Goal: Transaction & Acquisition: Download file/media

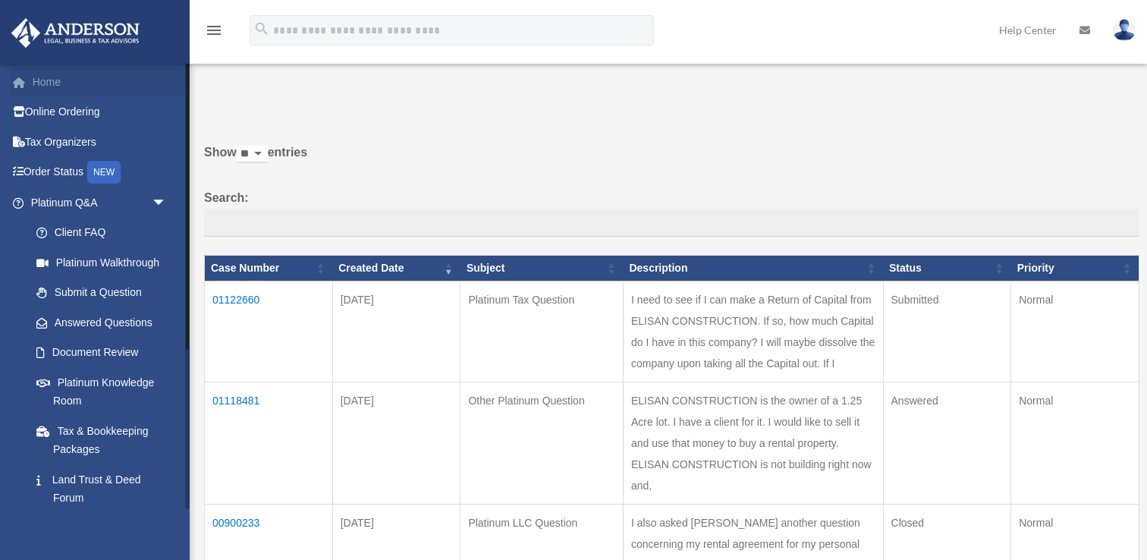
click at [56, 81] on link "Home" at bounding box center [100, 82] width 179 height 30
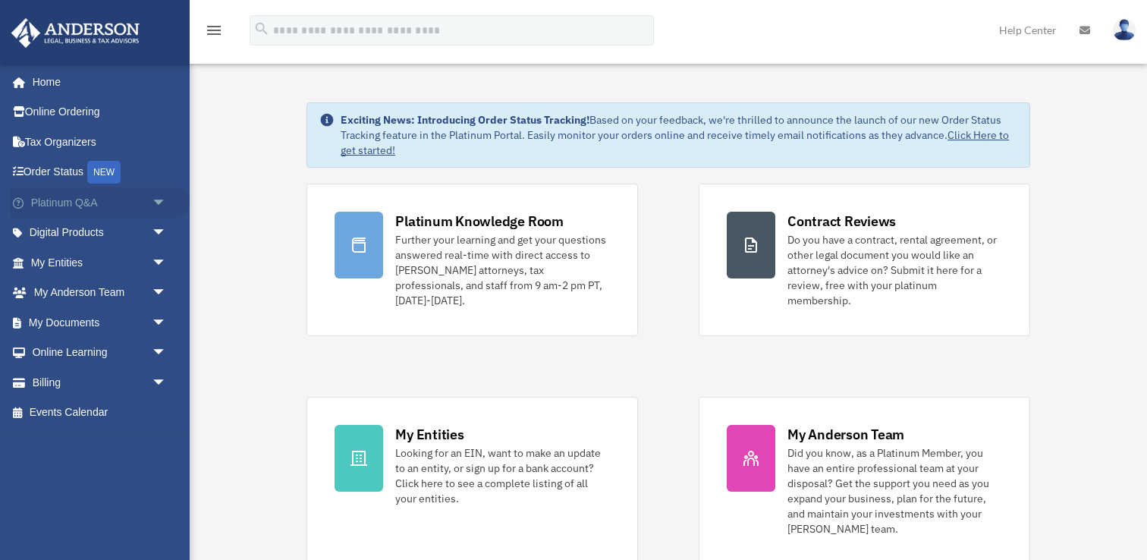
click at [164, 203] on span "arrow_drop_down" at bounding box center [167, 202] width 30 height 31
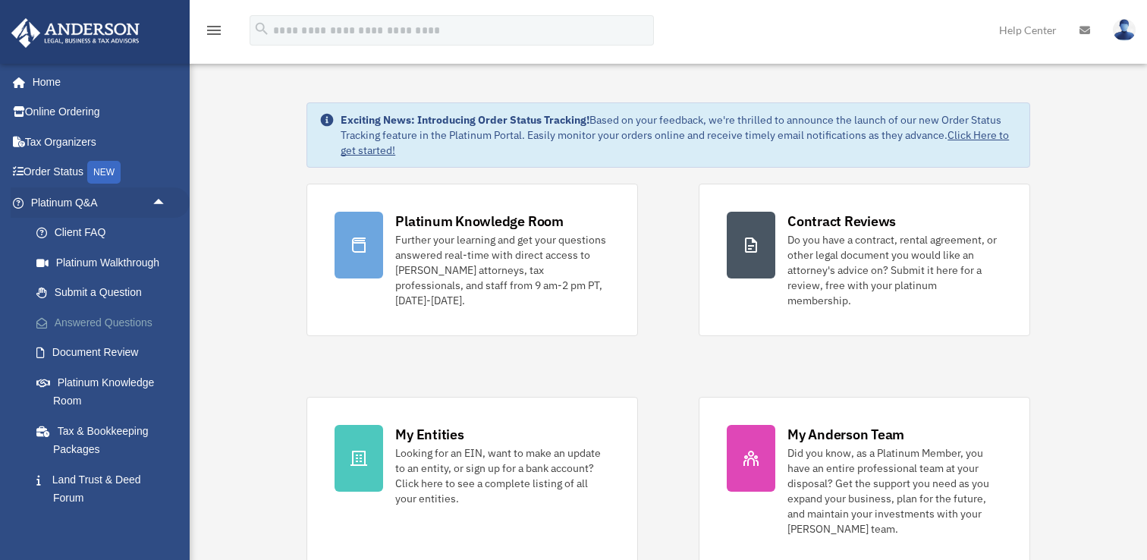
click at [126, 325] on link "Answered Questions" at bounding box center [105, 322] width 168 height 30
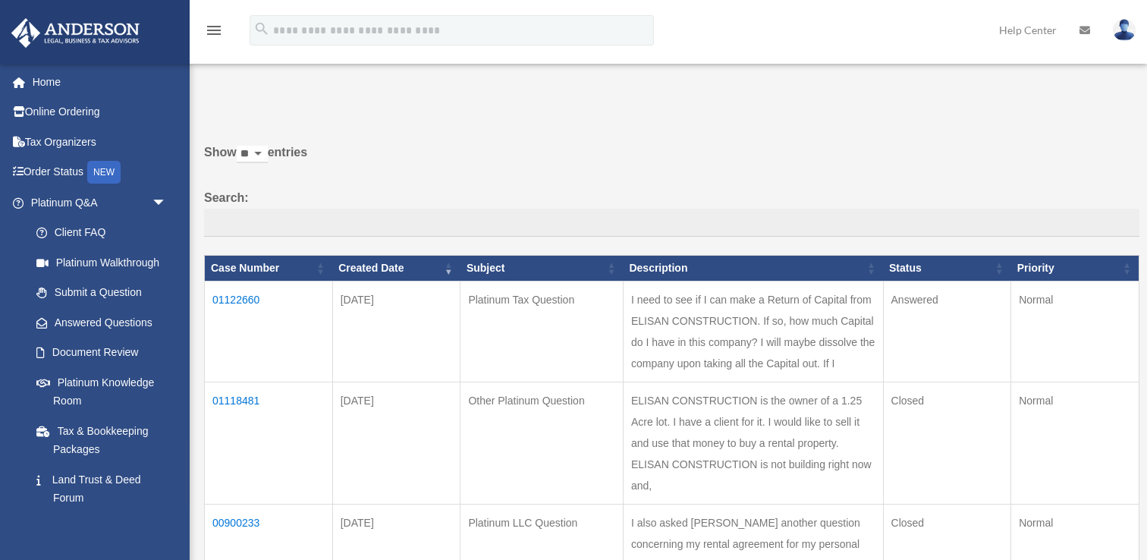
click at [242, 300] on td "01122660" at bounding box center [269, 331] width 128 height 101
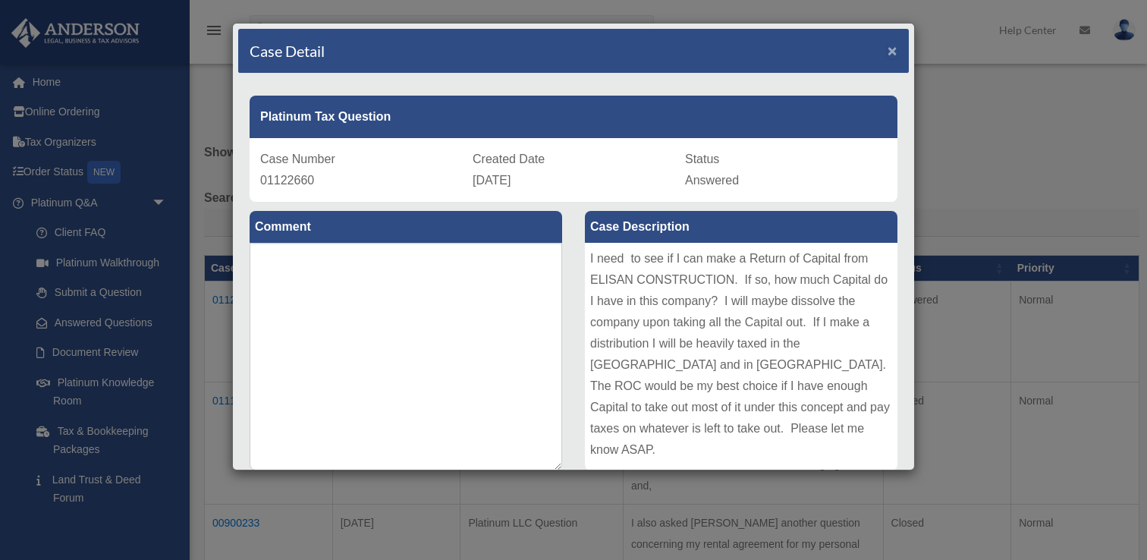
click at [890, 54] on span "×" at bounding box center [893, 50] width 10 height 17
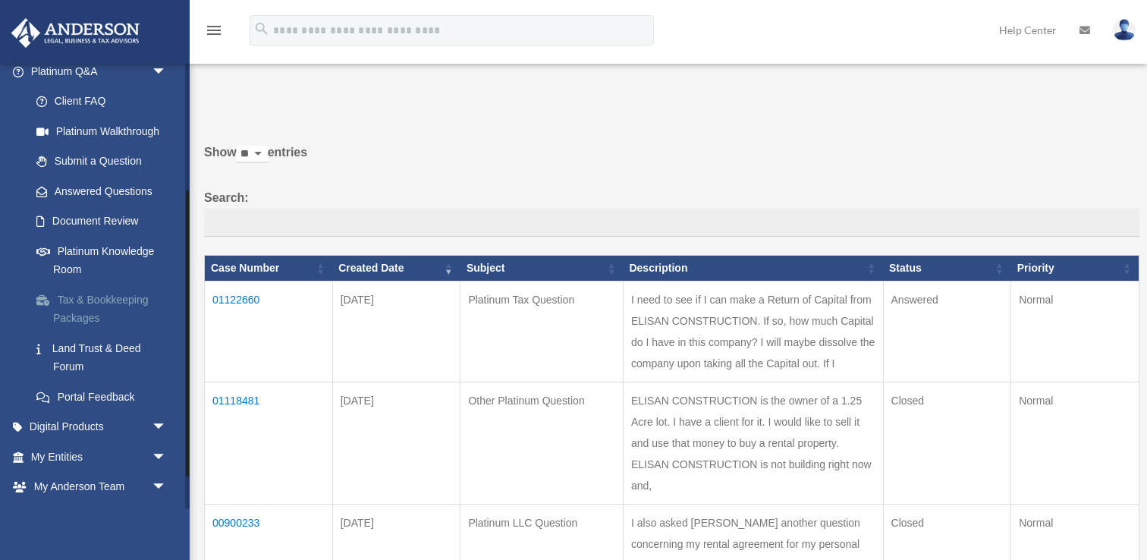
scroll to position [247, 0]
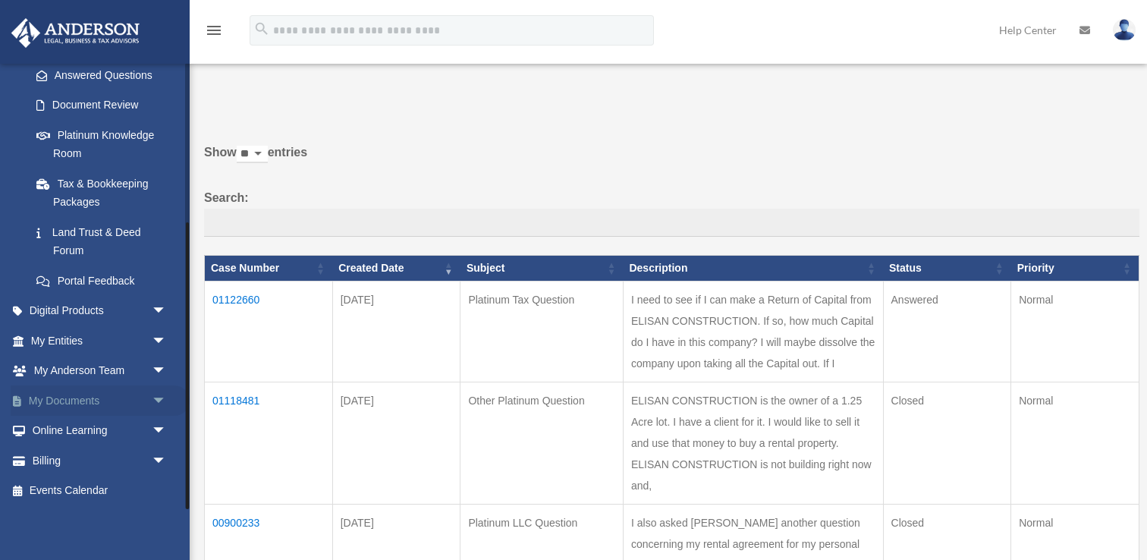
click at [100, 397] on link "My Documents arrow_drop_down" at bounding box center [100, 400] width 179 height 30
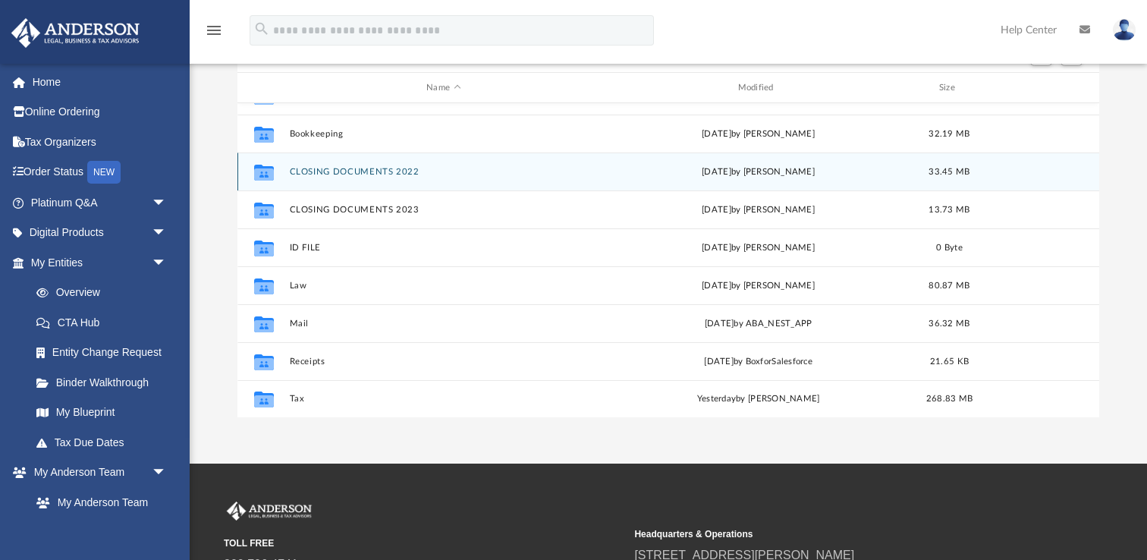
scroll to position [162, 0]
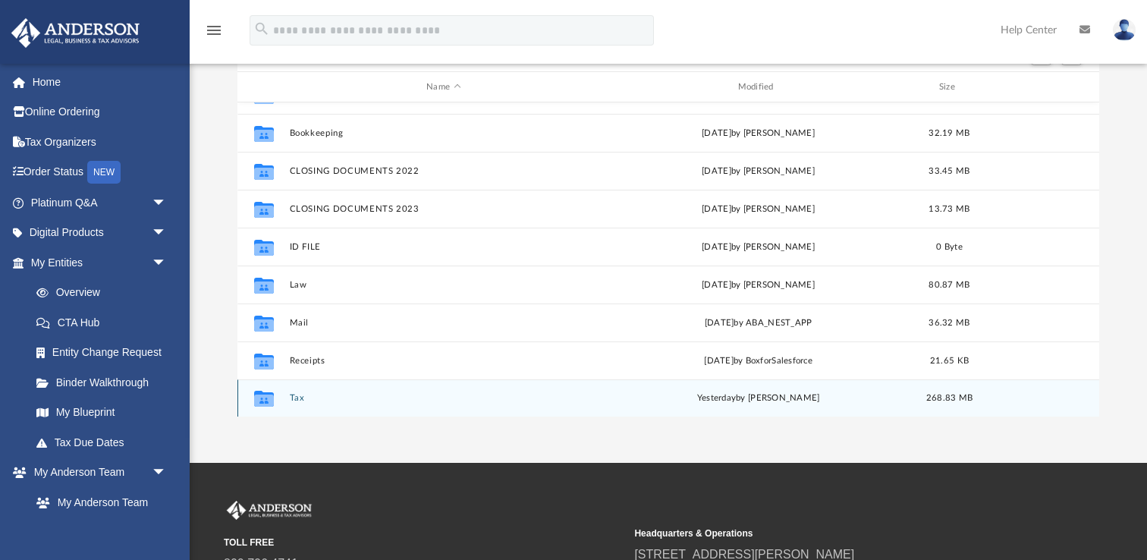
click at [294, 399] on button "Tax" at bounding box center [444, 398] width 308 height 10
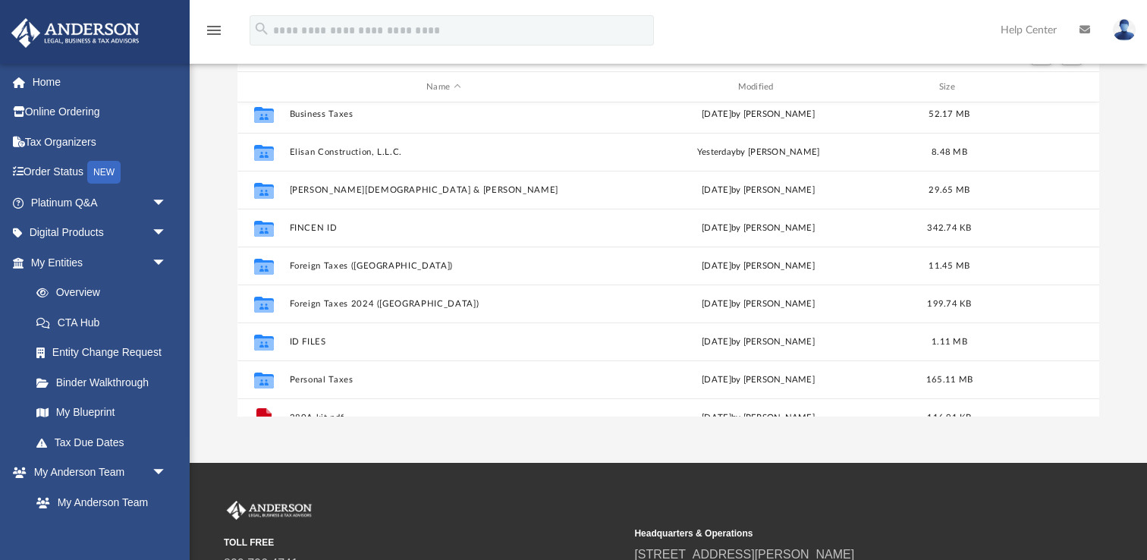
scroll to position [0, 0]
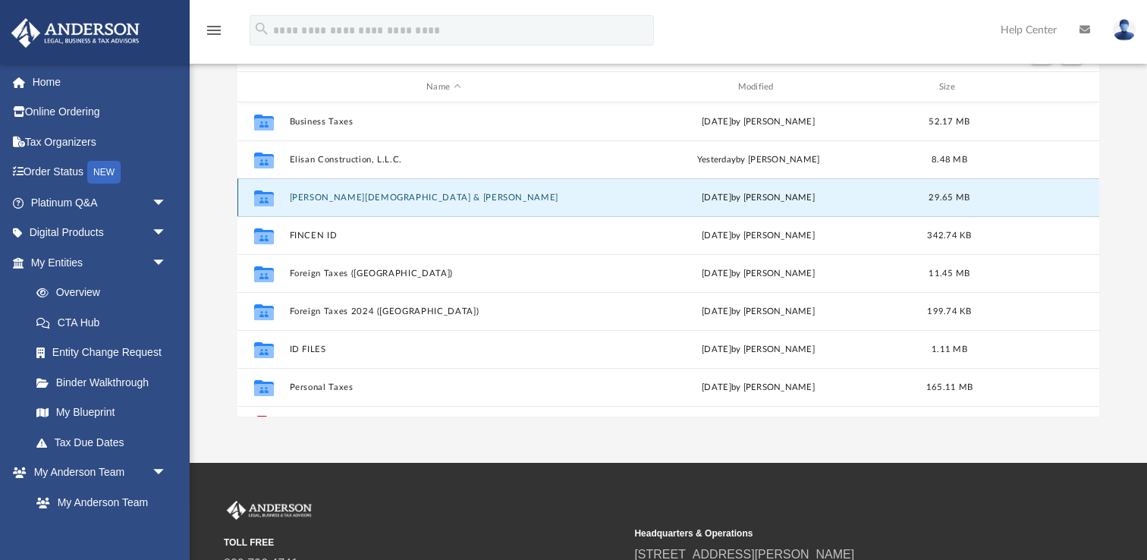
click at [341, 196] on button "[PERSON_NAME][DEMOGRAPHIC_DATA] & [PERSON_NAME]" at bounding box center [444, 198] width 308 height 10
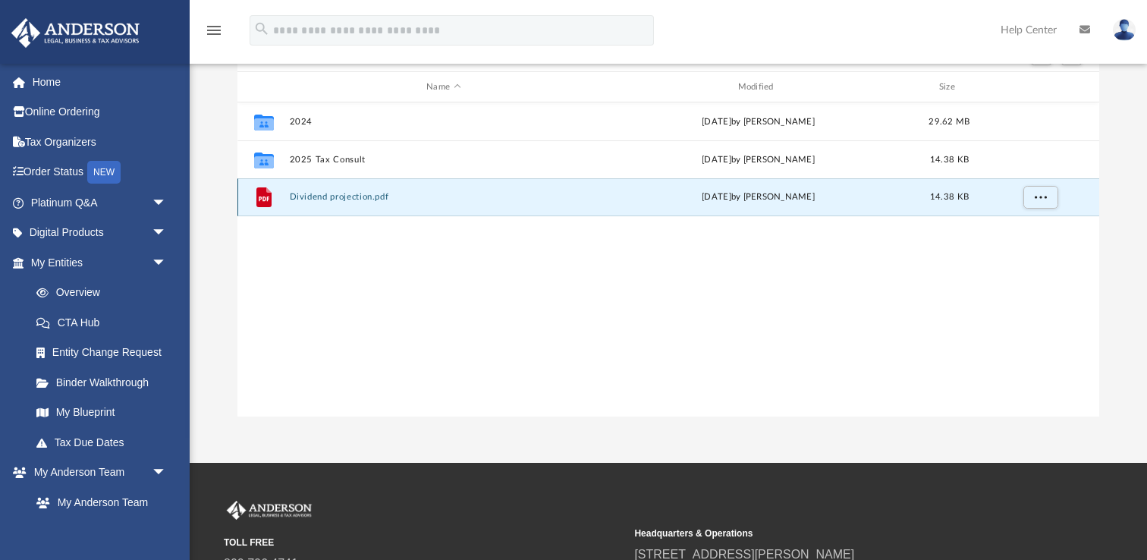
click at [326, 196] on button "Dividend projection.pdf" at bounding box center [444, 197] width 308 height 10
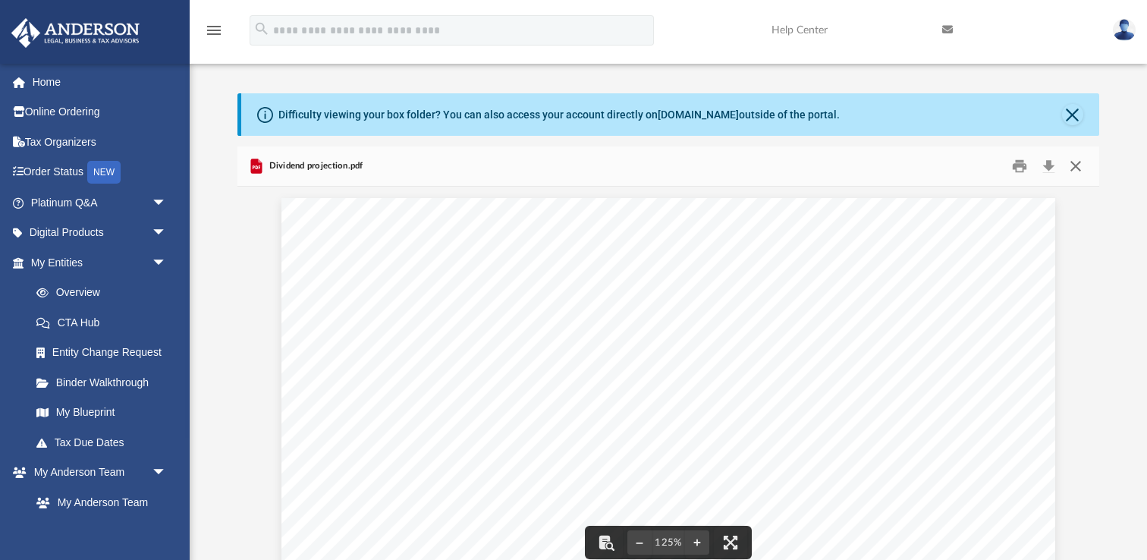
click at [1077, 162] on button "Close" at bounding box center [1075, 167] width 27 height 24
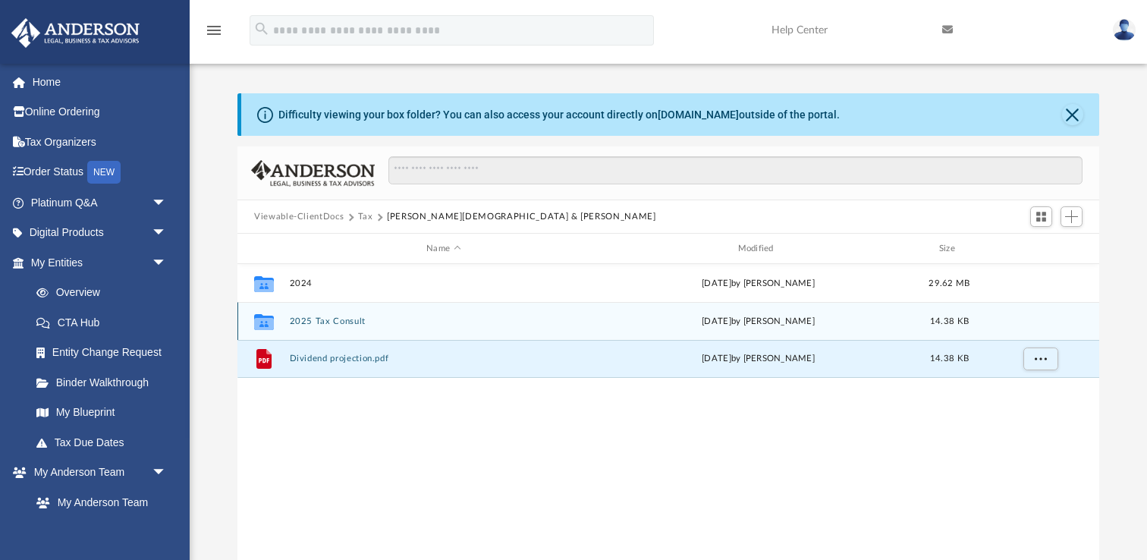
click at [342, 319] on button "2025 Tax Consult" at bounding box center [444, 321] width 308 height 10
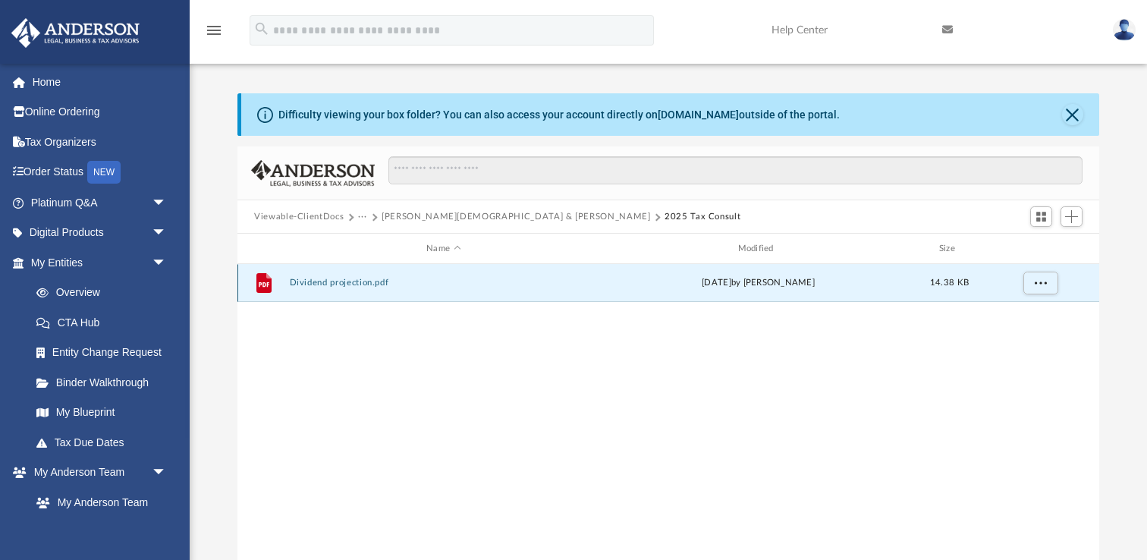
click at [350, 282] on button "Dividend projection.pdf" at bounding box center [444, 283] width 308 height 10
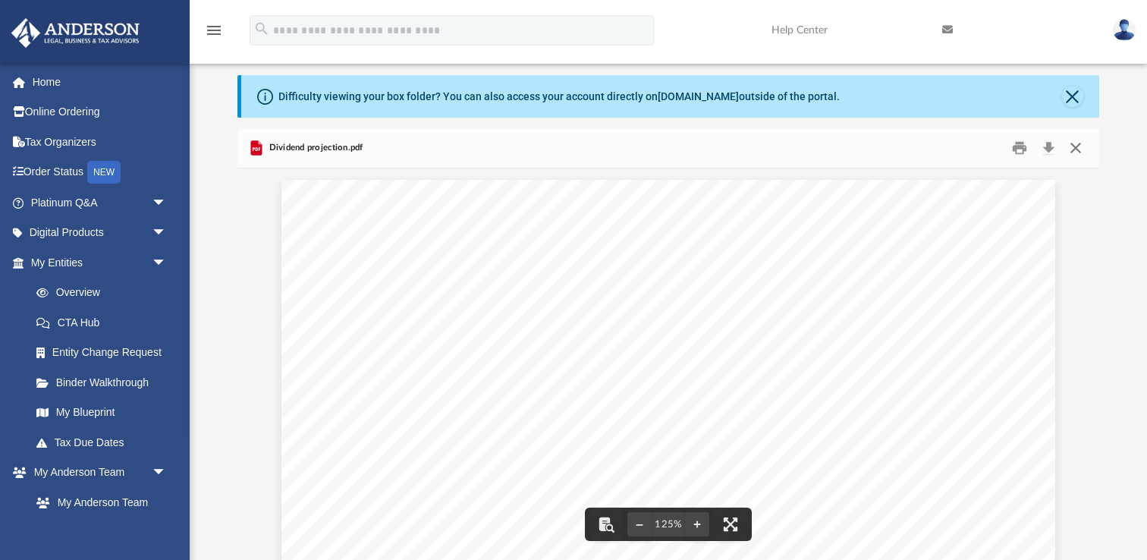
click at [1079, 146] on button "Close" at bounding box center [1075, 149] width 27 height 24
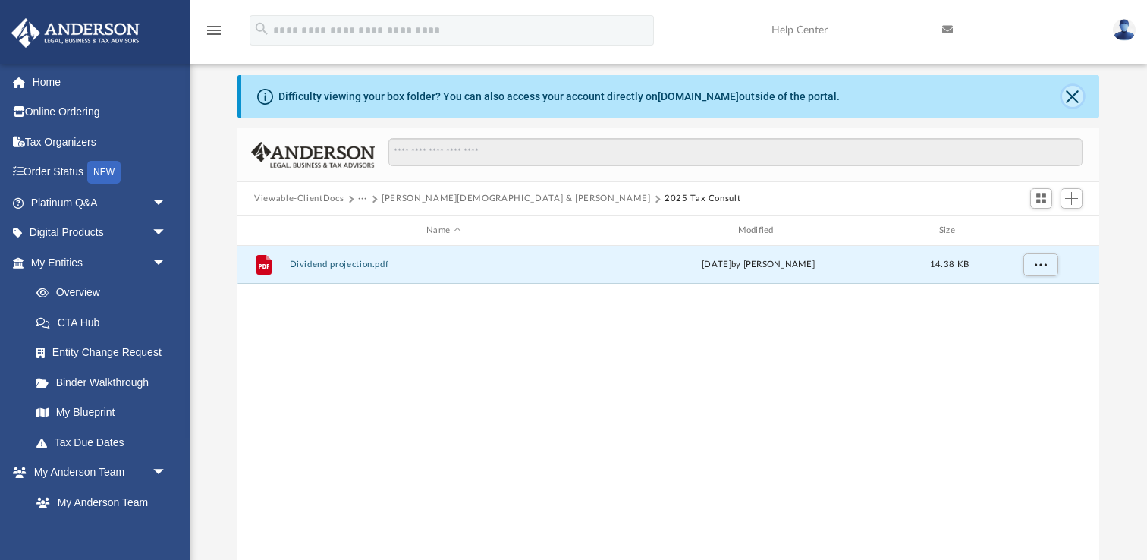
click at [1072, 96] on button "Close" at bounding box center [1072, 96] width 21 height 21
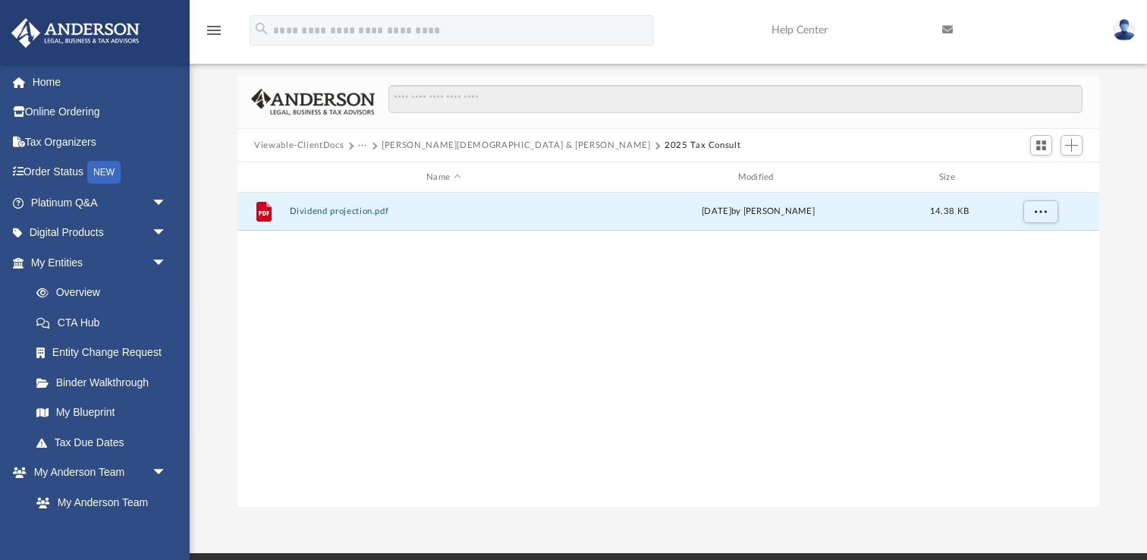
click at [394, 145] on button "Elizondo, Jesus & Yolanda" at bounding box center [516, 146] width 269 height 14
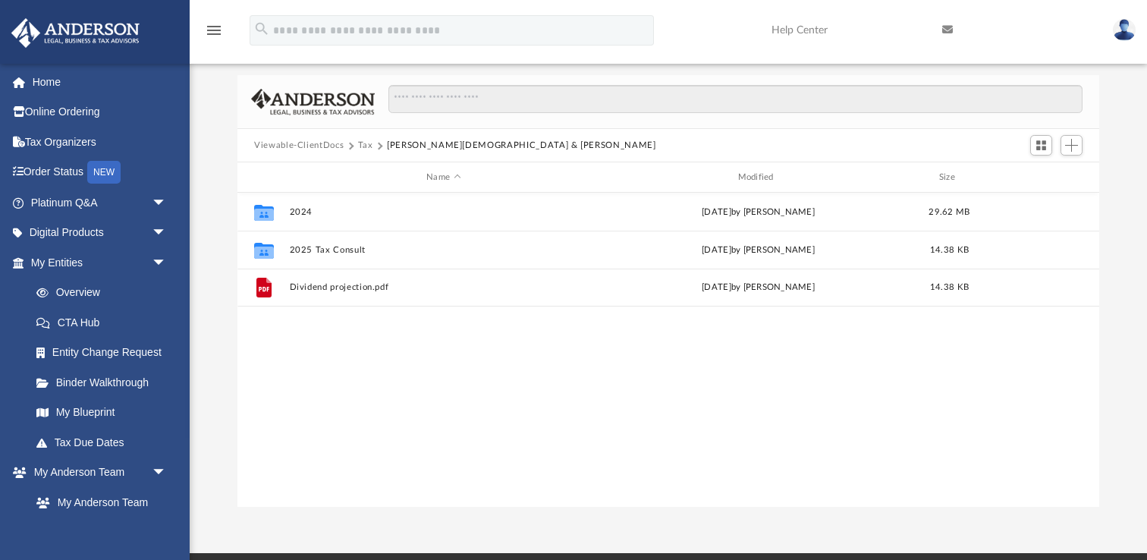
click at [315, 146] on button "Viewable-ClientDocs" at bounding box center [299, 146] width 90 height 14
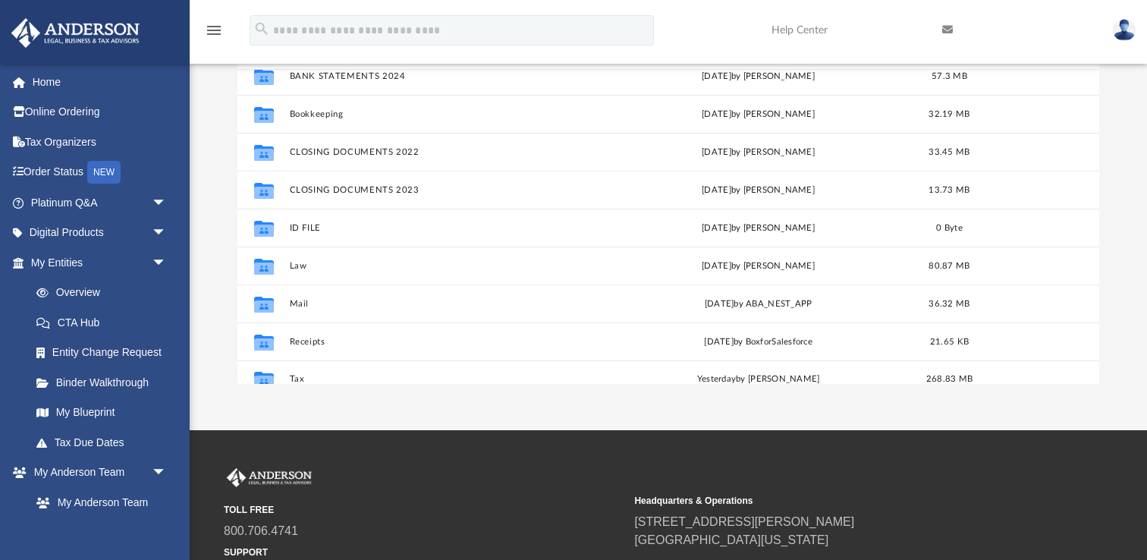
scroll to position [102, 0]
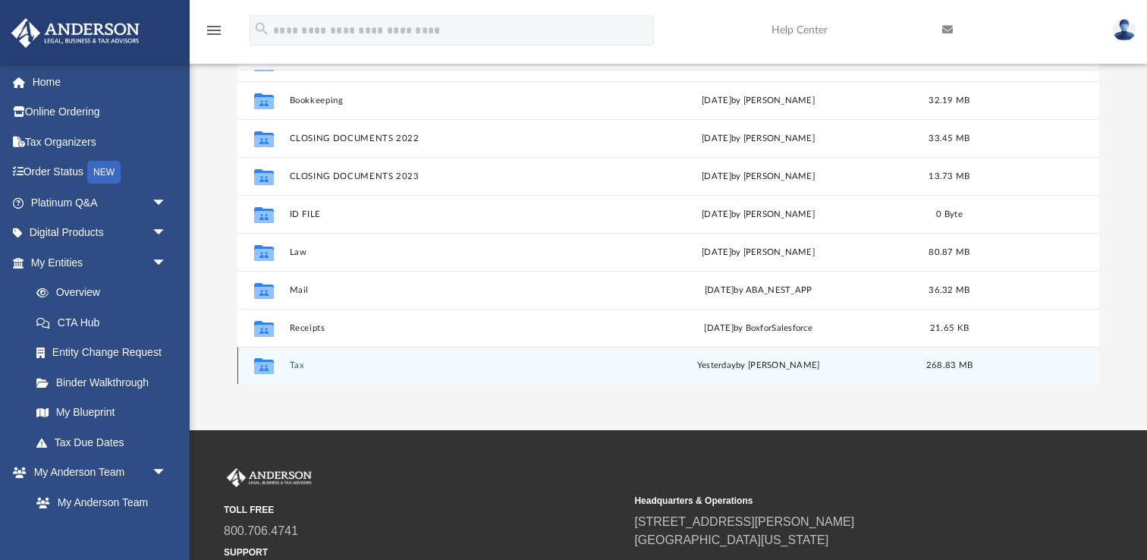
click at [295, 362] on button "Tax" at bounding box center [444, 365] width 308 height 10
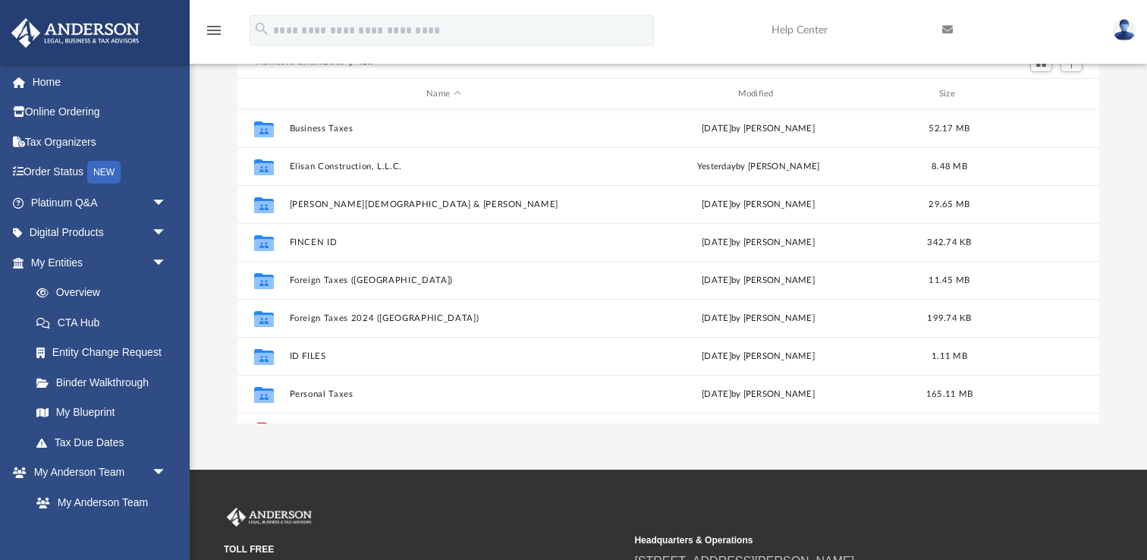
scroll to position [94, 0]
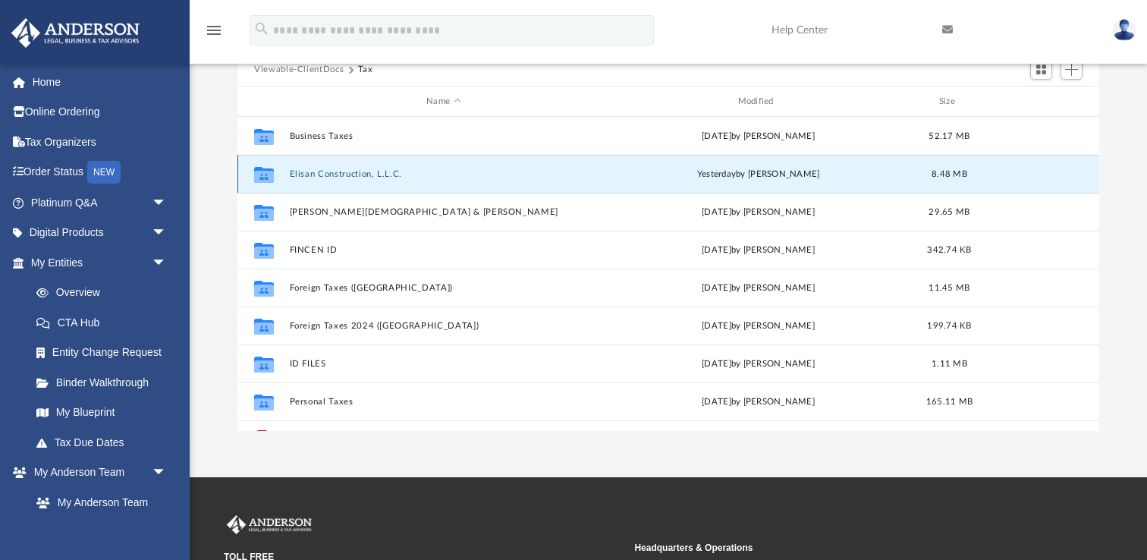
click at [372, 171] on button "Elisan Construction, L.L.C." at bounding box center [444, 174] width 308 height 10
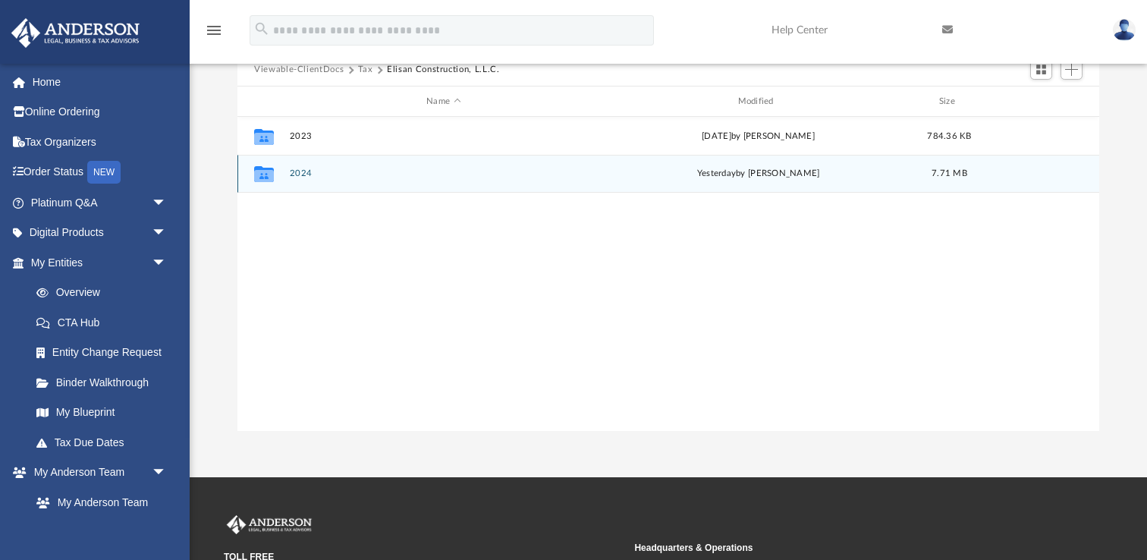
click at [303, 173] on button "2024" at bounding box center [444, 173] width 308 height 10
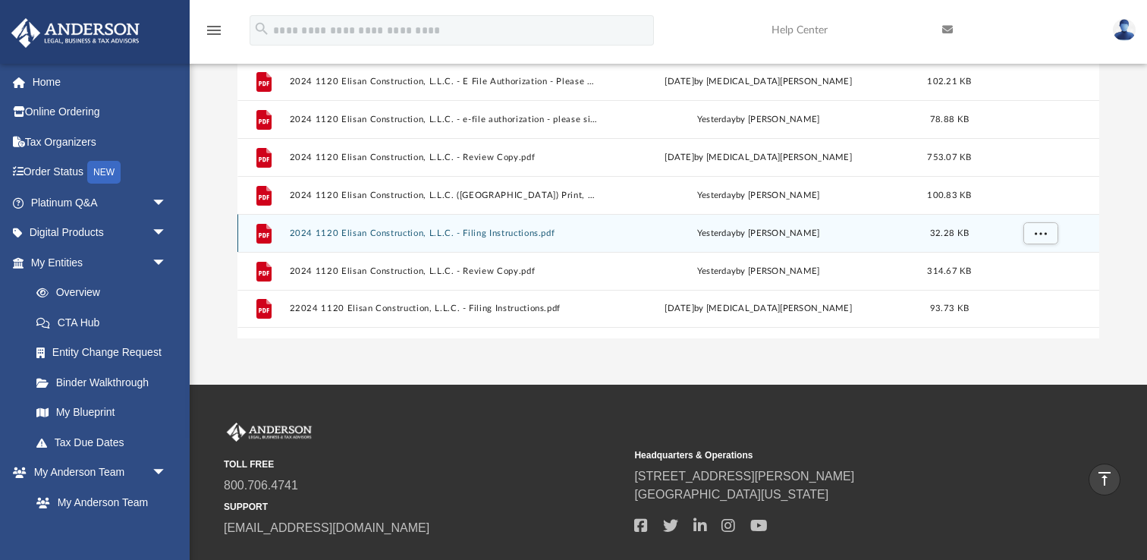
scroll to position [181, 0]
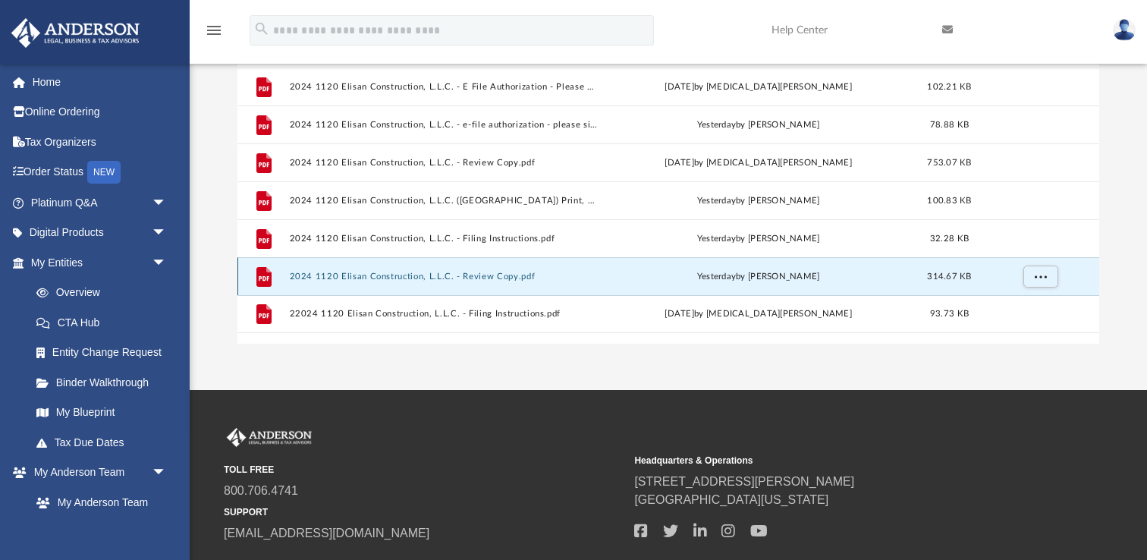
click at [353, 275] on button "2024 1120 Elisan Construction, L.L.C. - Review Copy.pdf" at bounding box center [444, 277] width 308 height 10
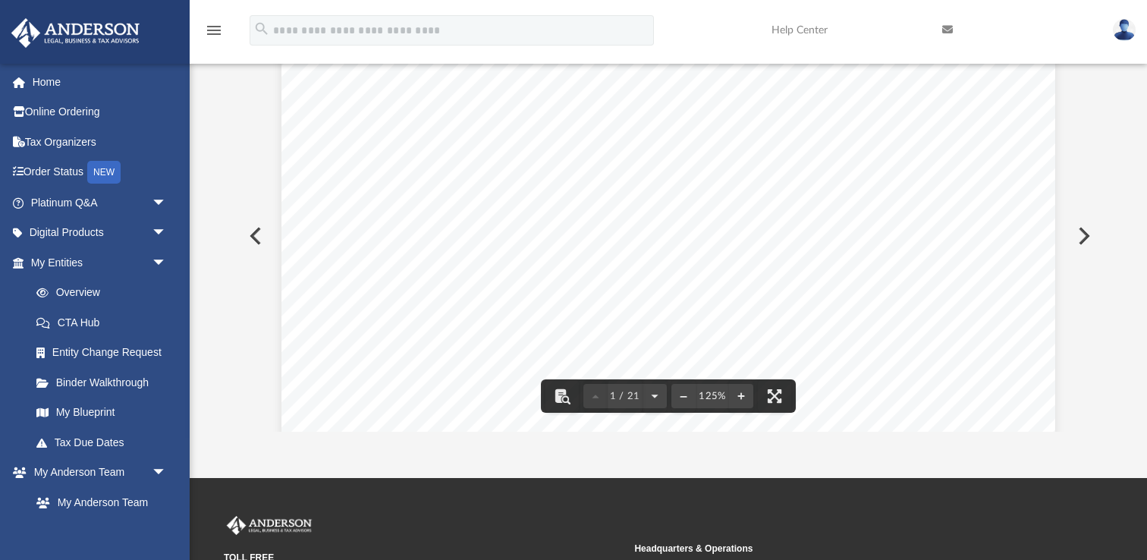
scroll to position [0, 0]
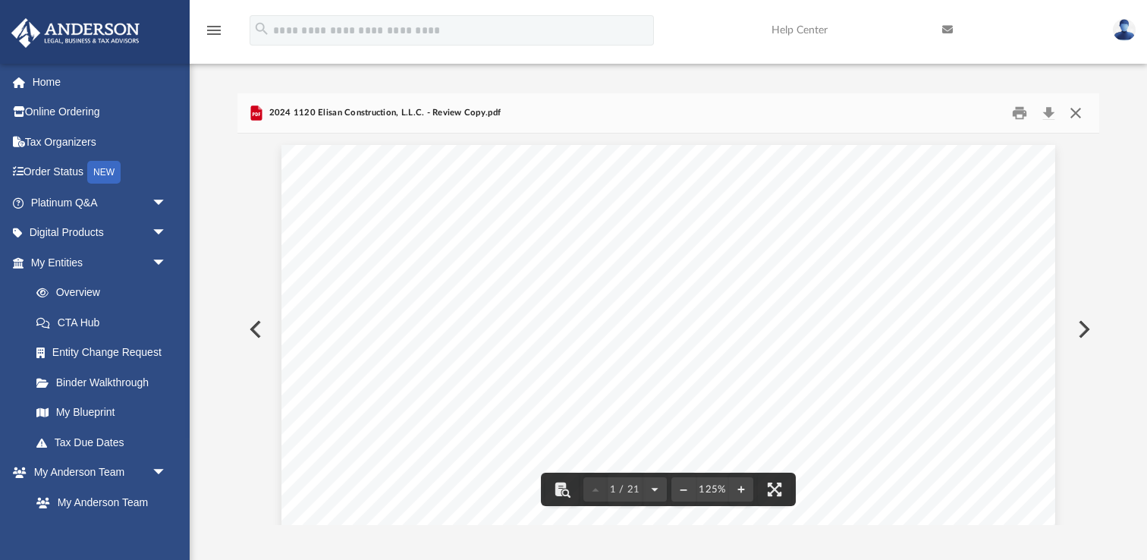
click at [1077, 112] on button "Close" at bounding box center [1075, 114] width 27 height 24
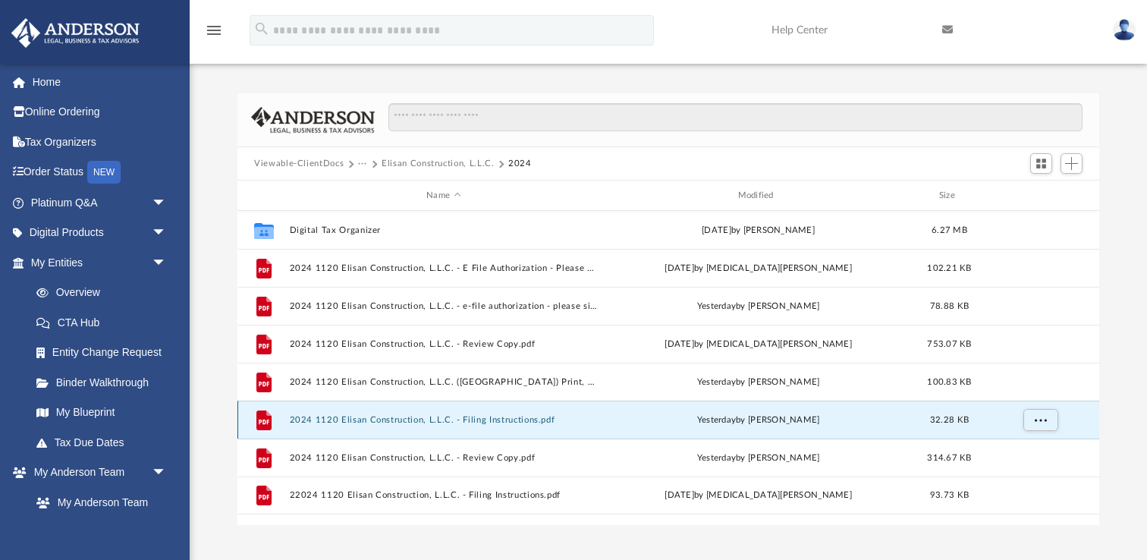
click at [510, 417] on button "2024 1120 Elisan Construction, L.L.C. - Filing Instructions.pdf" at bounding box center [444, 420] width 308 height 10
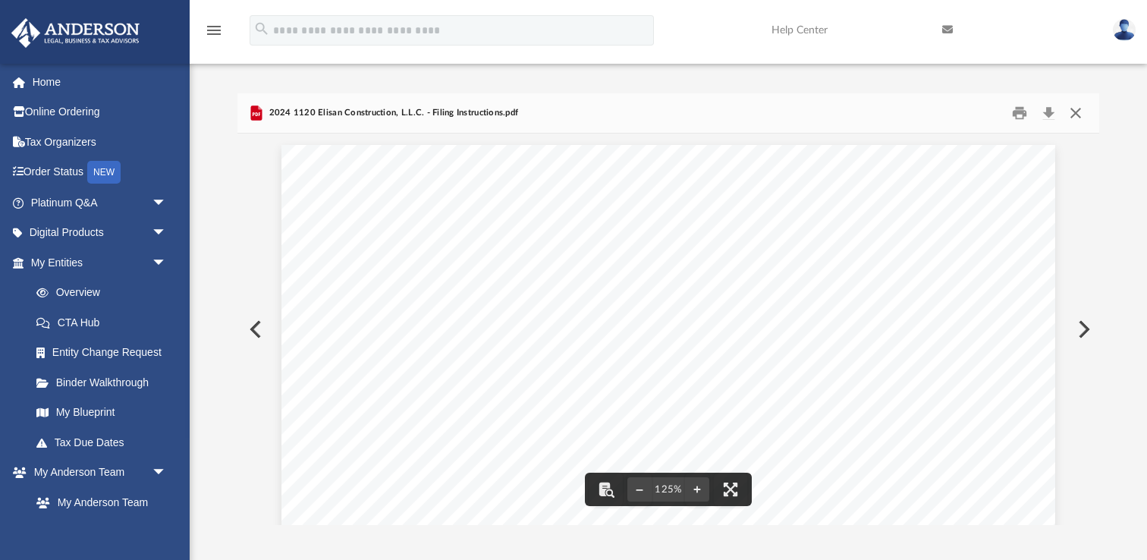
click at [1076, 111] on button "Close" at bounding box center [1075, 114] width 27 height 24
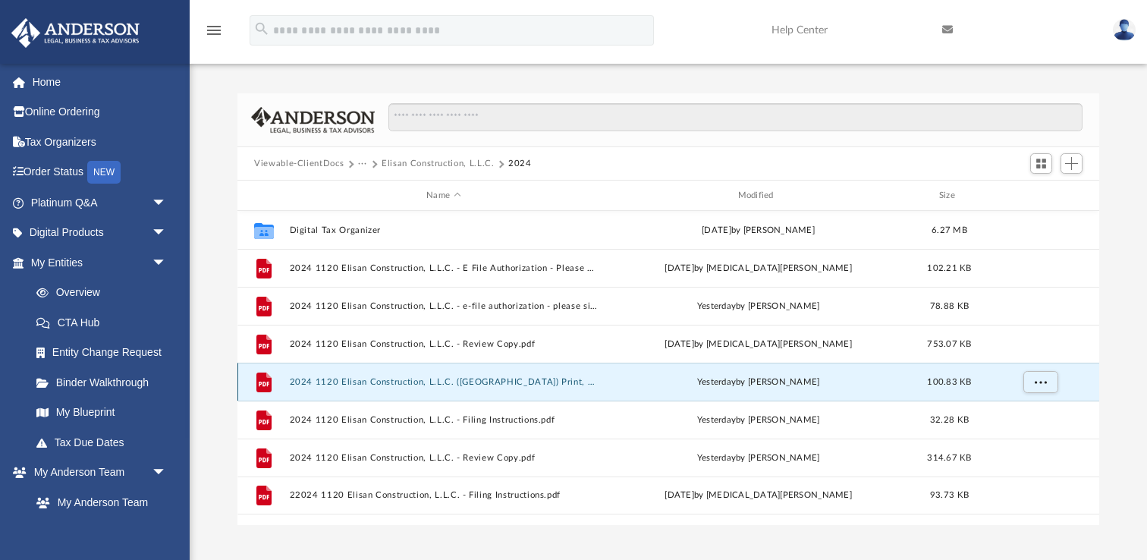
click at [553, 380] on button "2024 1120 Elisan Construction, L.L.C. (TX) Print, Sign, Mail.pdf" at bounding box center [444, 382] width 308 height 10
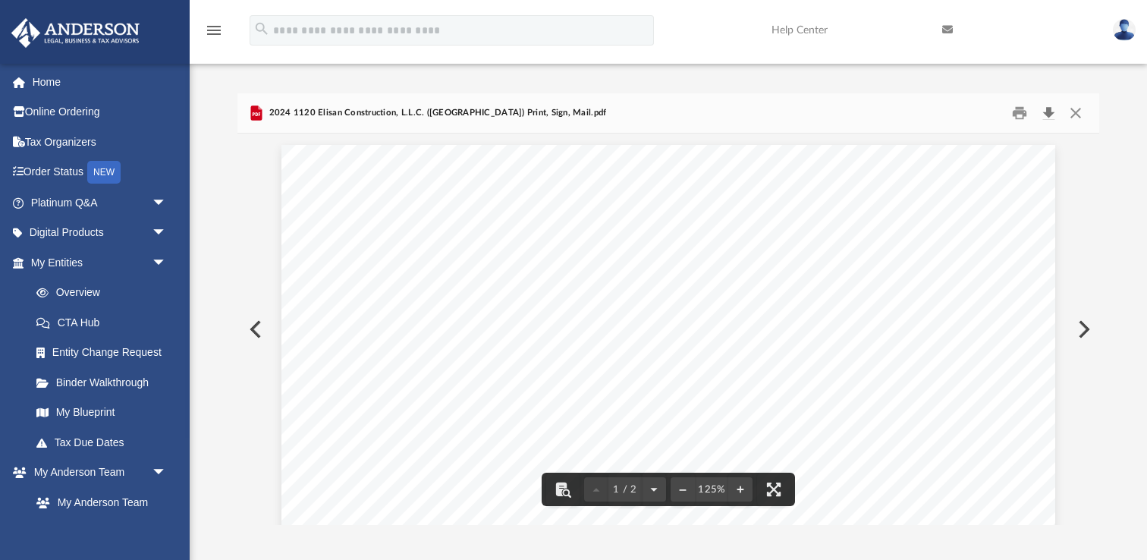
click at [1049, 111] on button "Download" at bounding box center [1048, 114] width 27 height 24
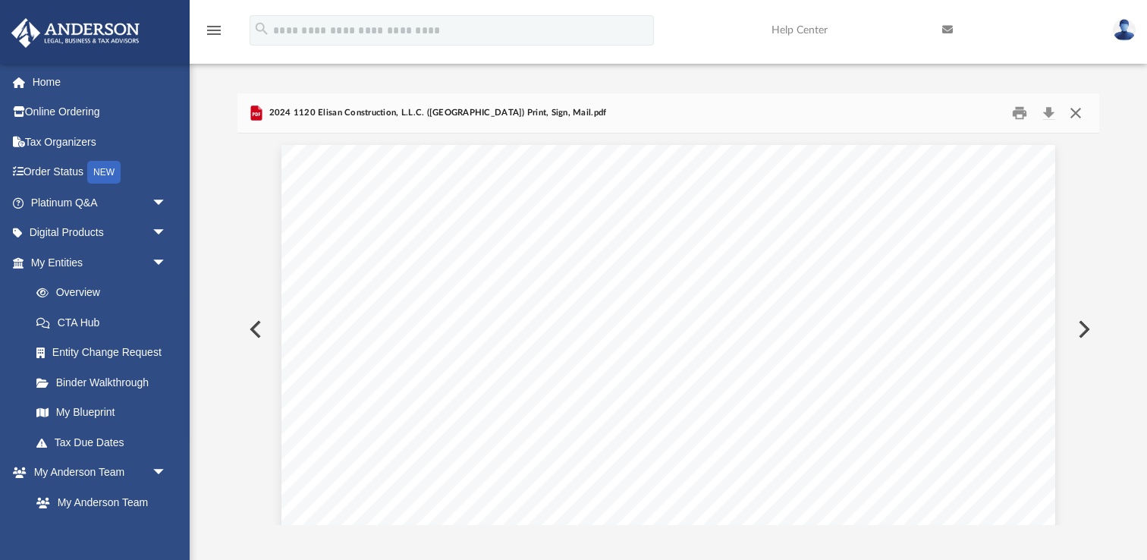
click at [1074, 112] on button "Close" at bounding box center [1075, 114] width 27 height 24
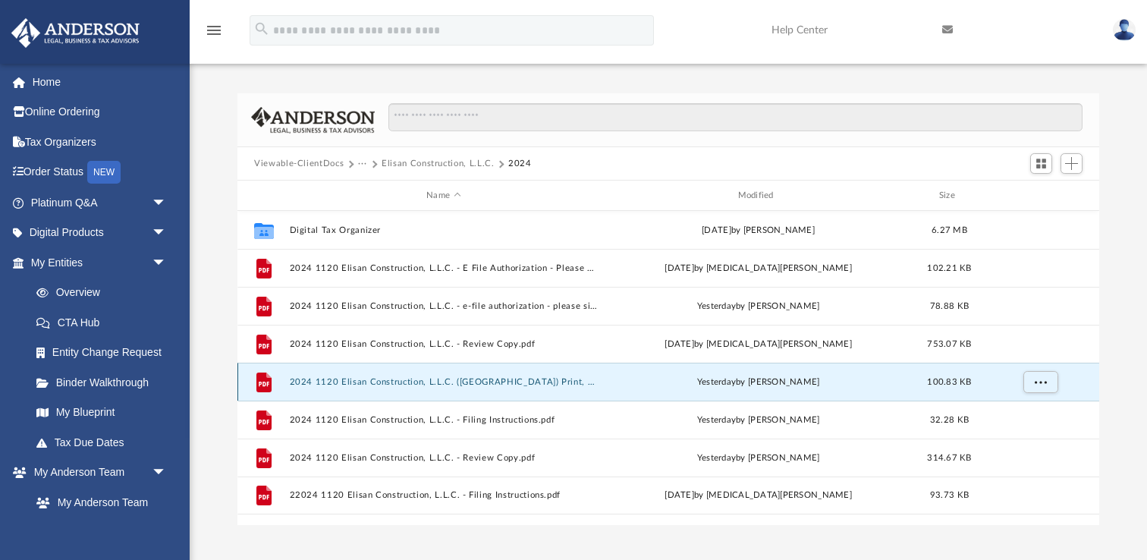
click at [513, 383] on button "2024 1120 Elisan Construction, L.L.C. (TX) Print, Sign, Mail.pdf" at bounding box center [444, 382] width 308 height 10
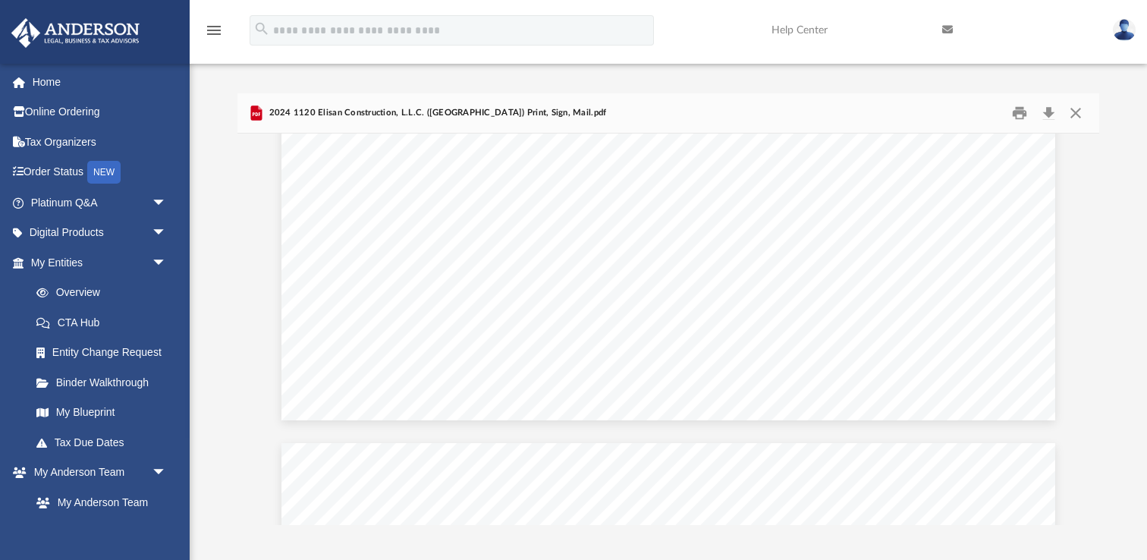
scroll to position [725, 0]
